Goal: Information Seeking & Learning: Learn about a topic

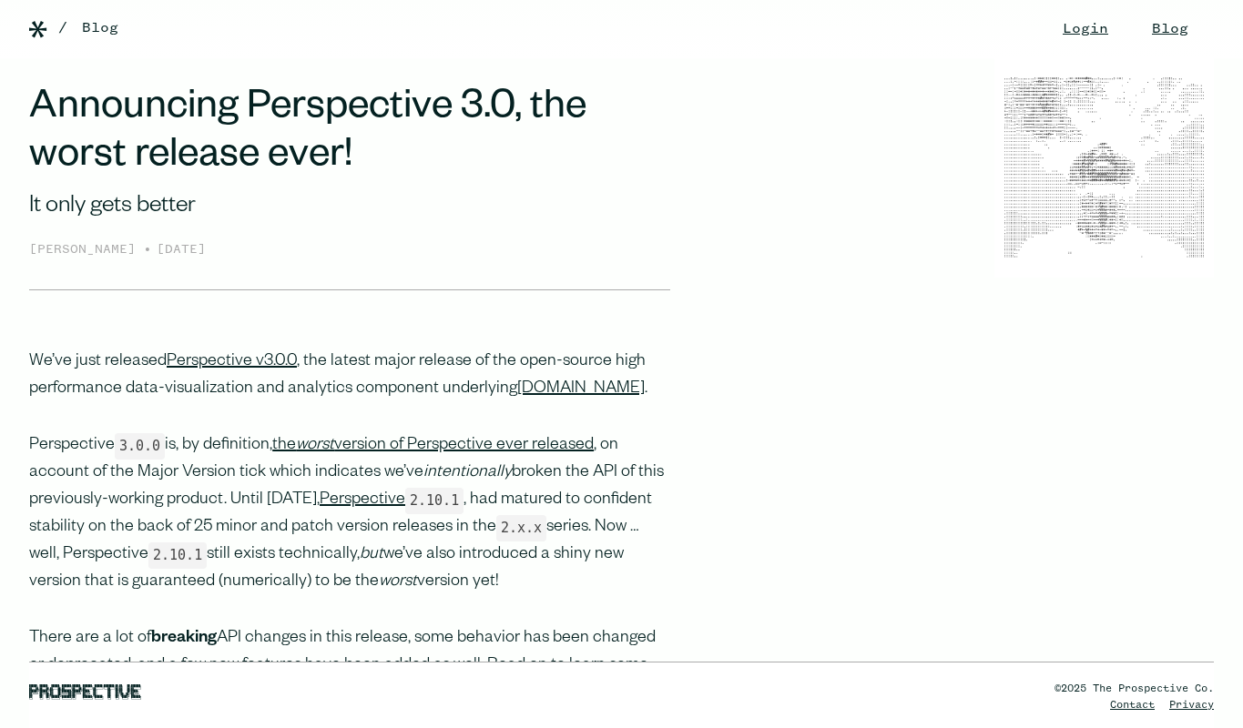
scroll to position [223, 0]
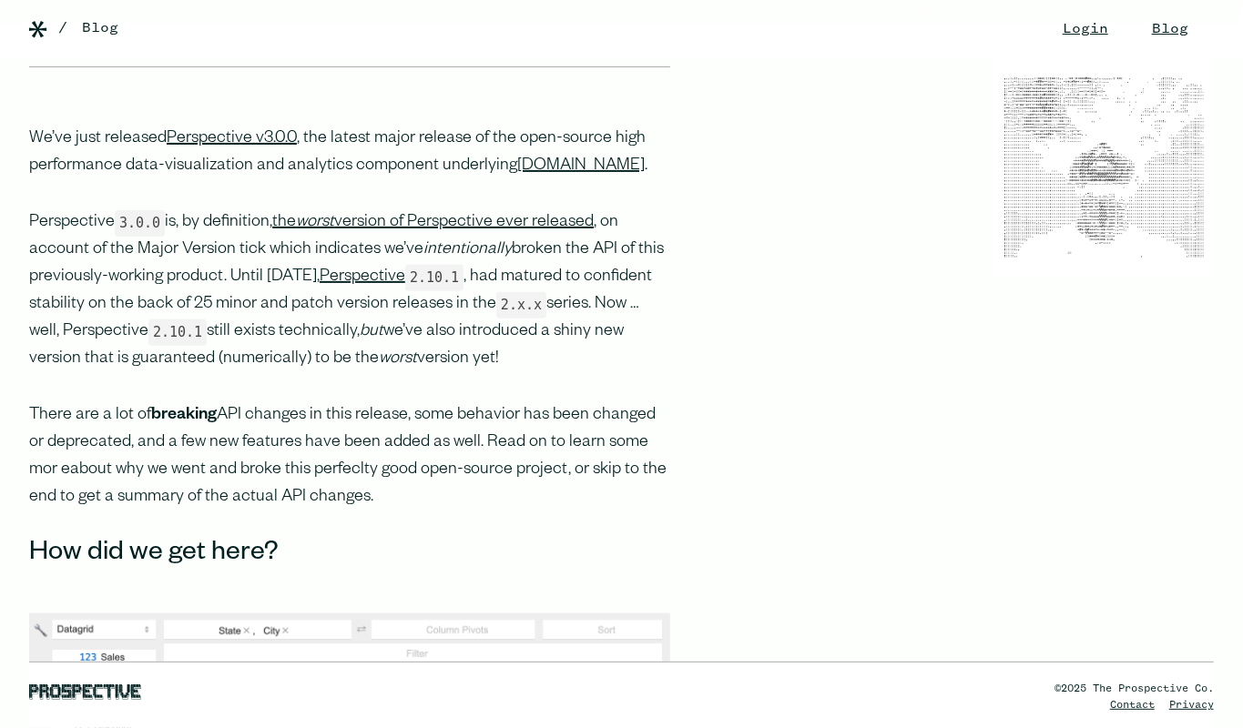
click at [235, 285] on p "Perspective 3.0.0 is, by definition, the worst version of Perspective ever rele…" at bounding box center [349, 291] width 641 height 164
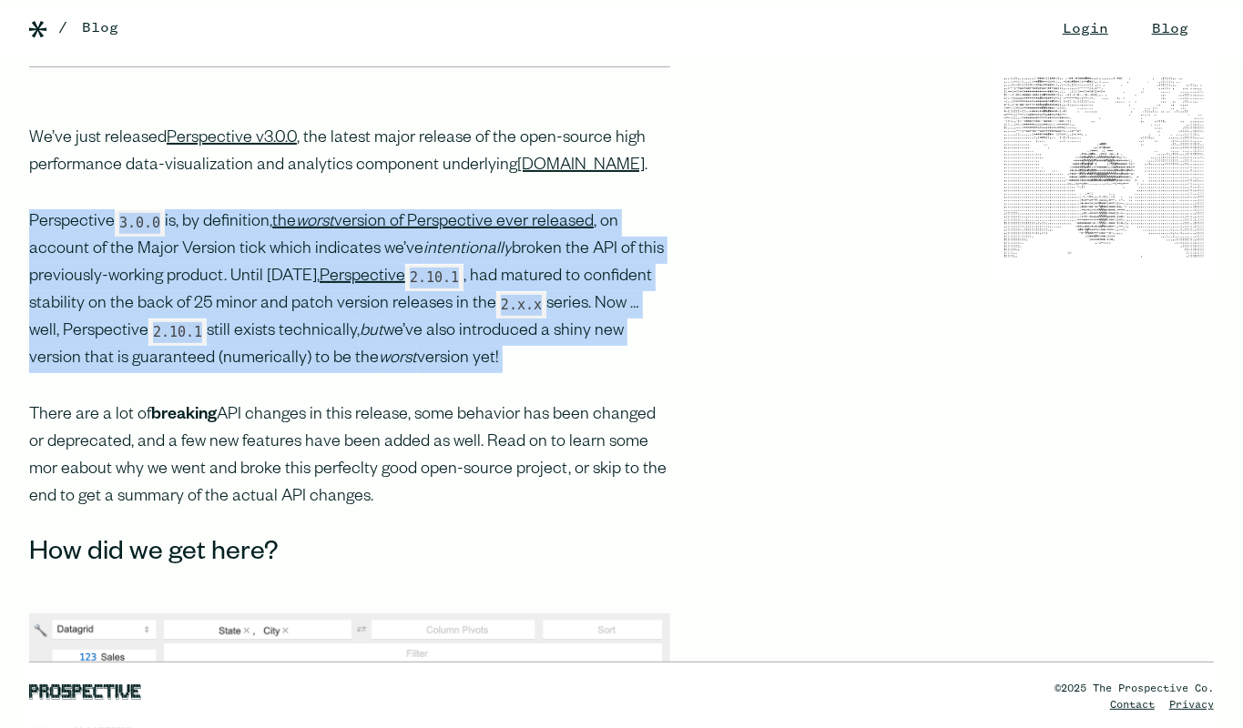
click at [235, 285] on p "Perspective 3.0.0 is, by definition, the worst version of Perspective ever rele…" at bounding box center [349, 291] width 641 height 164
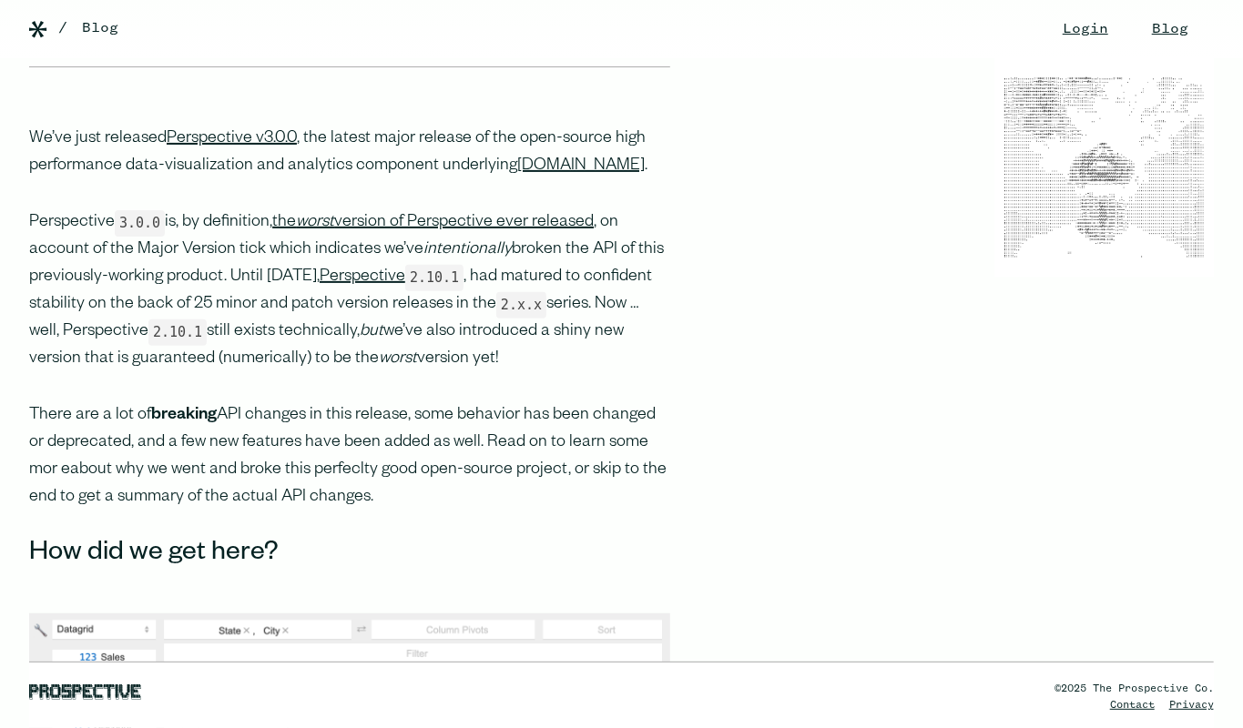
click at [235, 285] on p "Perspective 3.0.0 is, by definition, the worst version of Perspective ever rele…" at bounding box center [349, 291] width 641 height 164
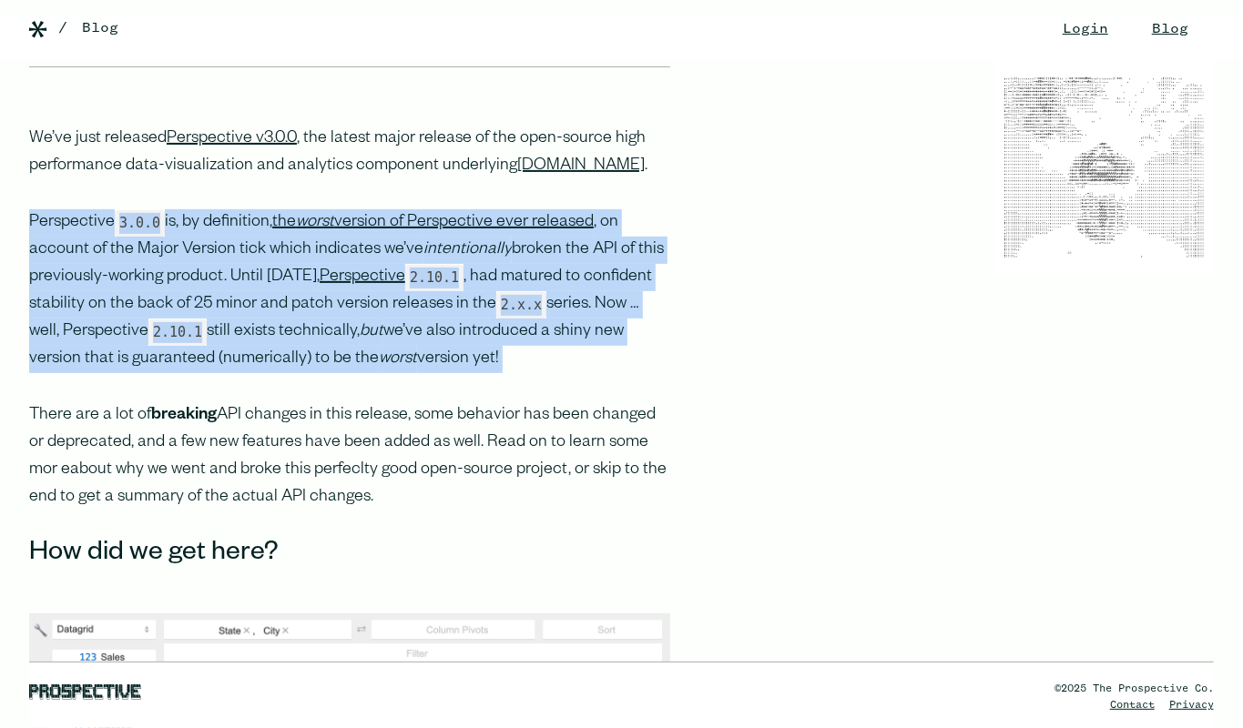
click at [235, 285] on p "Perspective 3.0.0 is, by definition, the worst version of Perspective ever rele…" at bounding box center [349, 291] width 641 height 164
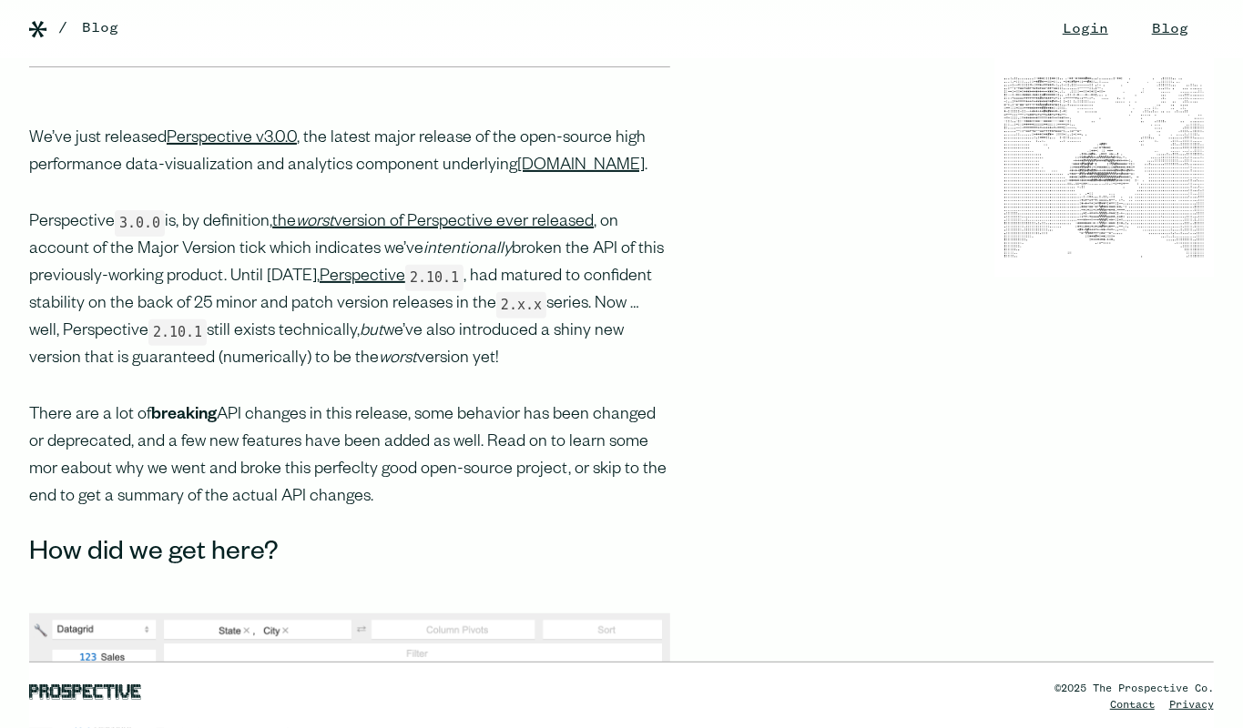
click at [235, 285] on p "Perspective 3.0.0 is, by definition, the worst version of Perspective ever rele…" at bounding box center [349, 291] width 641 height 164
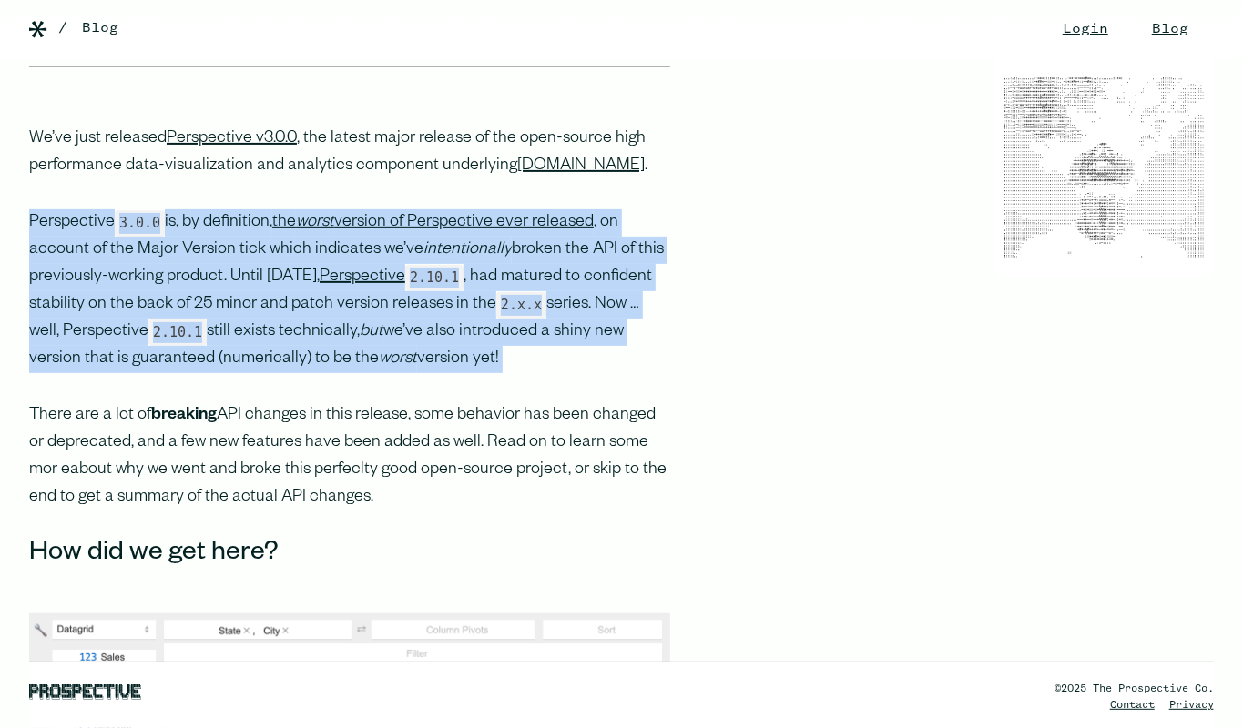
click at [279, 339] on p "Perspective 3.0.0 is, by definition, the worst version of Perspective ever rele…" at bounding box center [349, 291] width 641 height 164
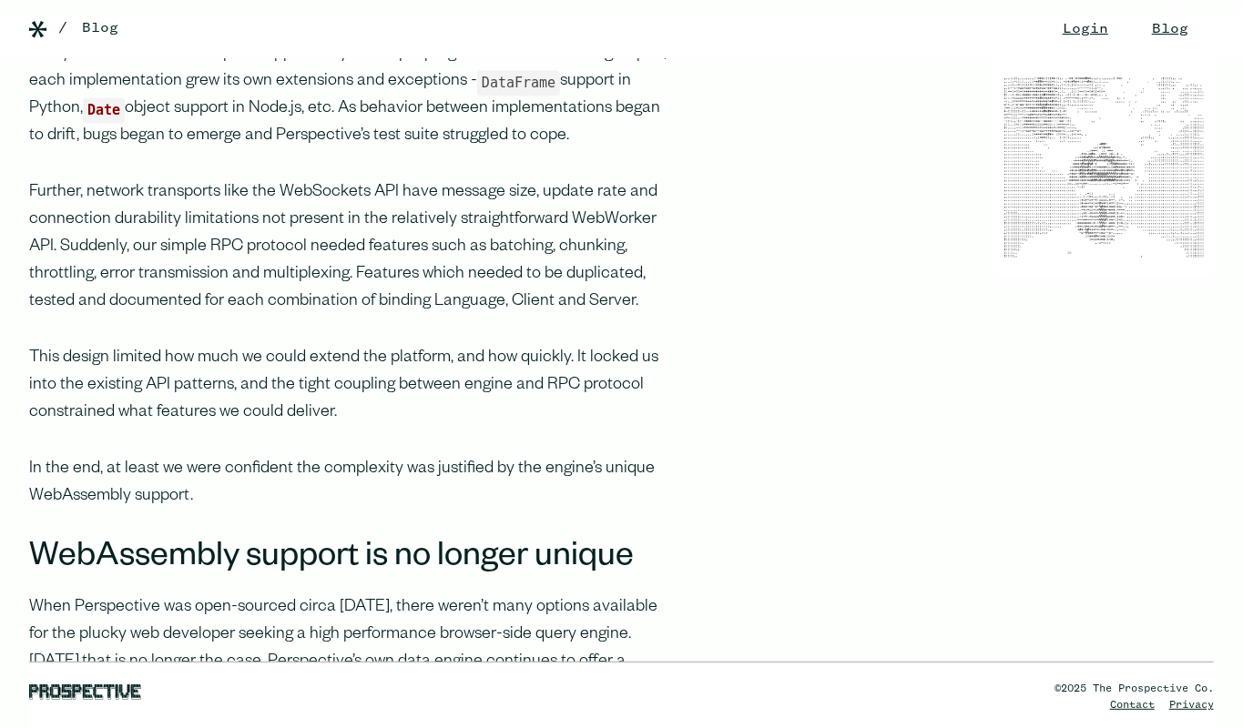
scroll to position [2103, 0]
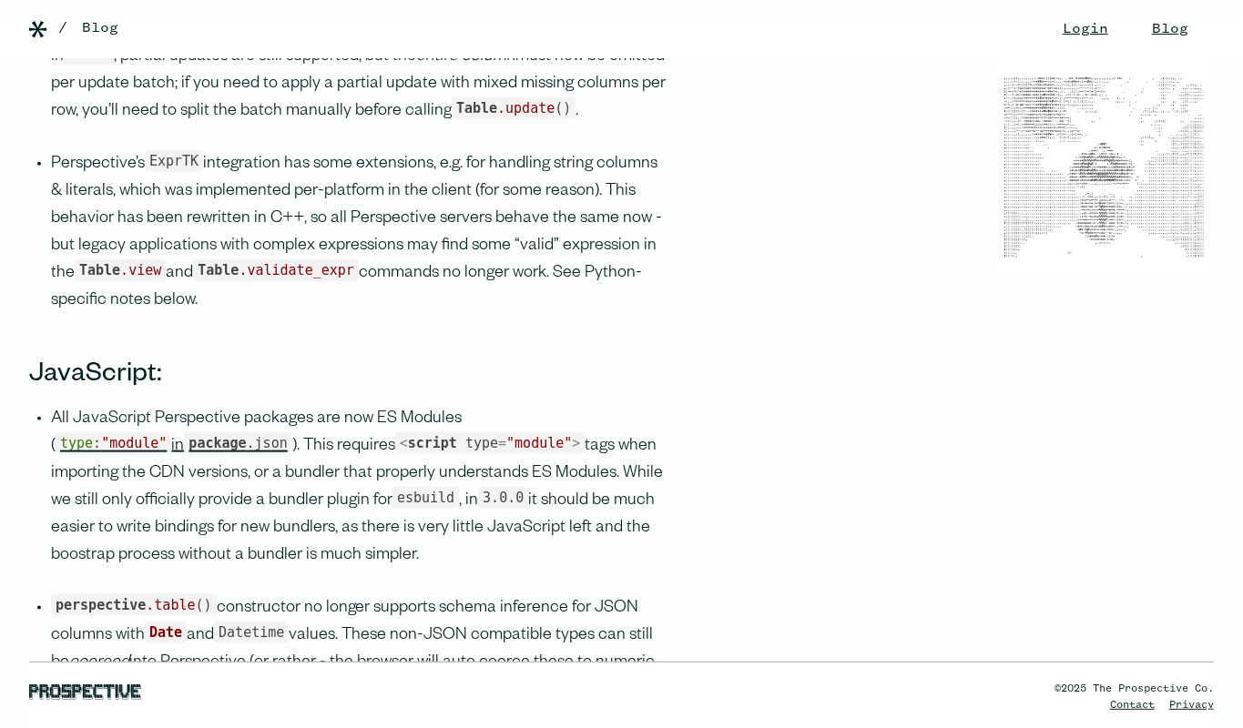
scroll to position [1163, 0]
